Goal: Task Accomplishment & Management: Manage account settings

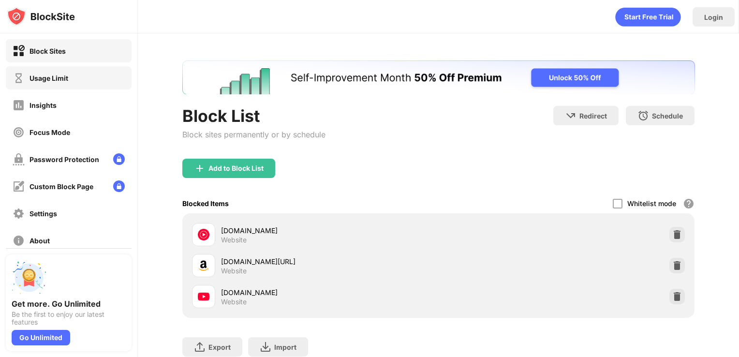
click at [61, 81] on div "Usage Limit" at bounding box center [49, 78] width 39 height 8
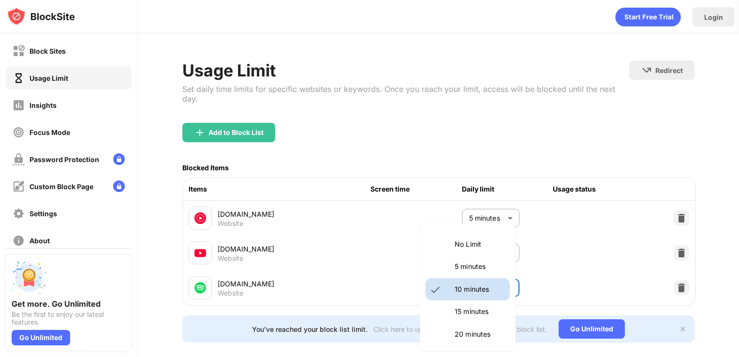
click at [494, 287] on body "Block Sites Usage Limit Insights Focus Mode Password Protection Custom Block Pa…" at bounding box center [369, 178] width 739 height 357
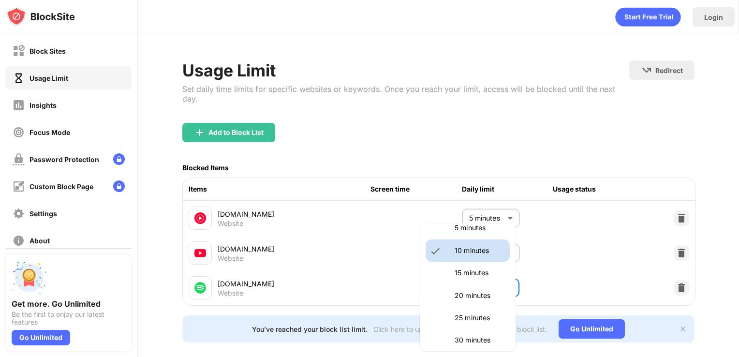
scroll to position [41, 0]
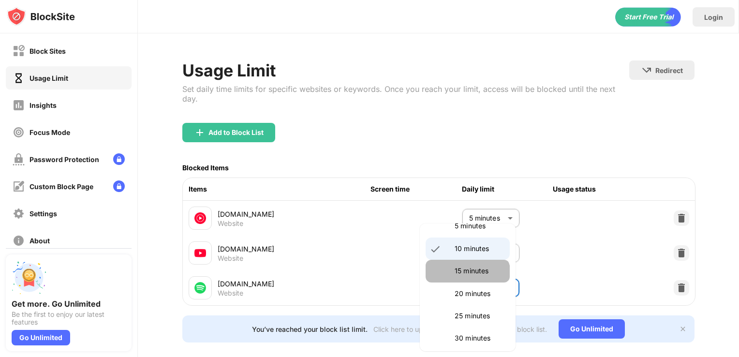
click at [466, 279] on li "15 minutes" at bounding box center [468, 271] width 84 height 22
type input "**"
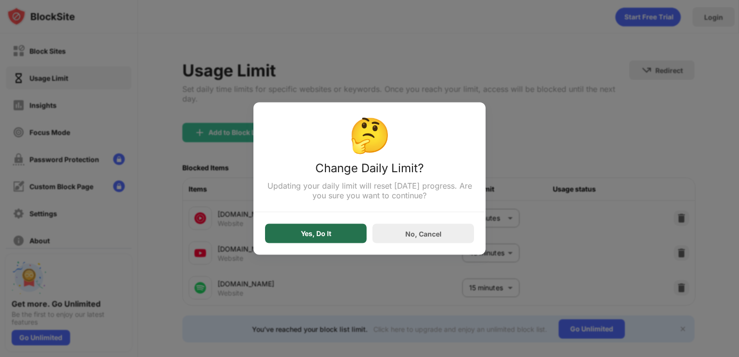
click at [301, 233] on div "Yes, Do It" at bounding box center [316, 234] width 30 height 8
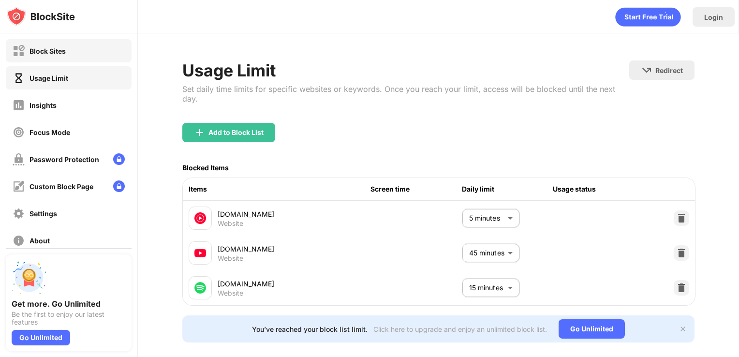
click at [83, 45] on div "Block Sites" at bounding box center [69, 50] width 126 height 23
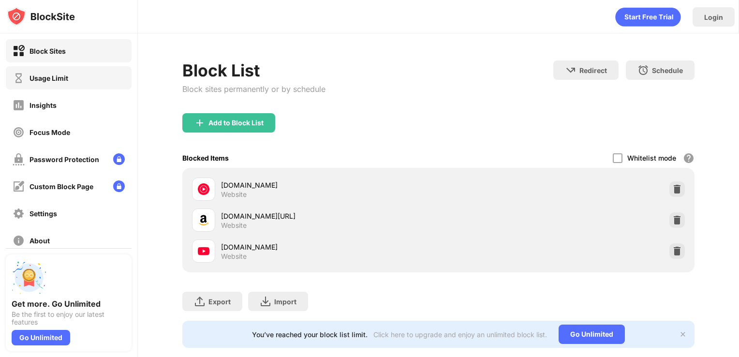
click at [80, 75] on div "Usage Limit" at bounding box center [69, 77] width 126 height 23
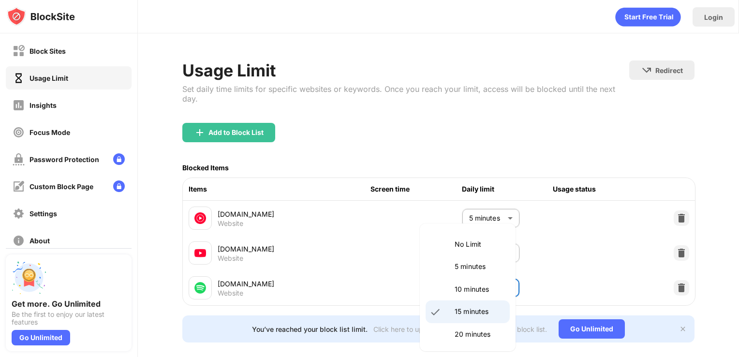
click at [464, 285] on body "Block Sites Usage Limit Insights Focus Mode Password Protection Custom Block Pa…" at bounding box center [369, 178] width 739 height 357
click at [480, 326] on li "20 minutes" at bounding box center [468, 334] width 84 height 22
type input "**"
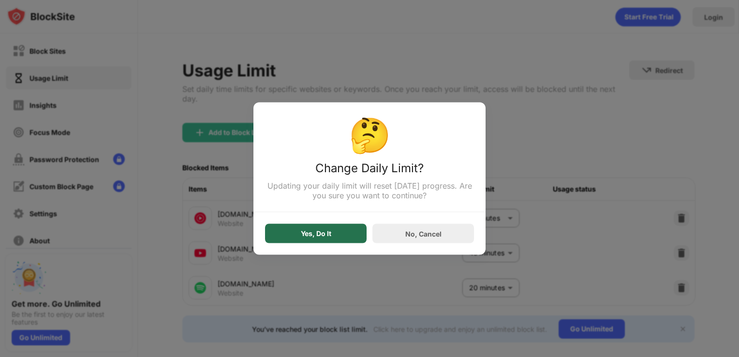
click at [350, 236] on div "Yes, Do It" at bounding box center [316, 233] width 102 height 19
